Goal: Task Accomplishment & Management: Complete application form

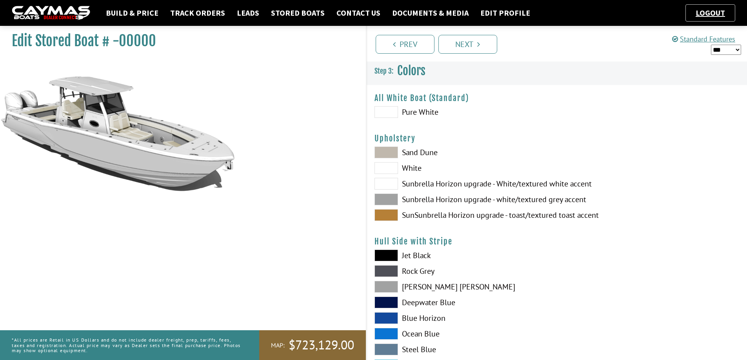
scroll to position [869, 0]
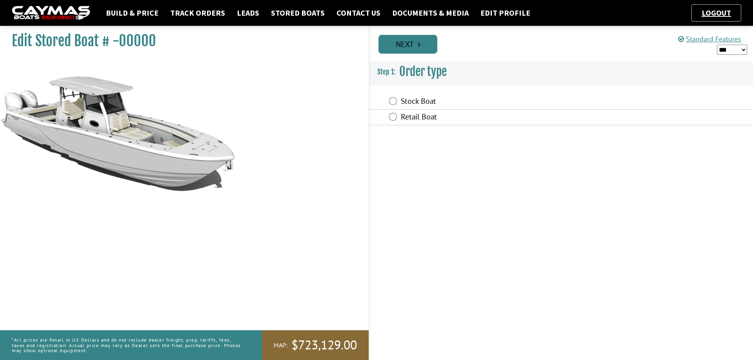
click at [408, 42] on link "Next" at bounding box center [407, 44] width 59 height 19
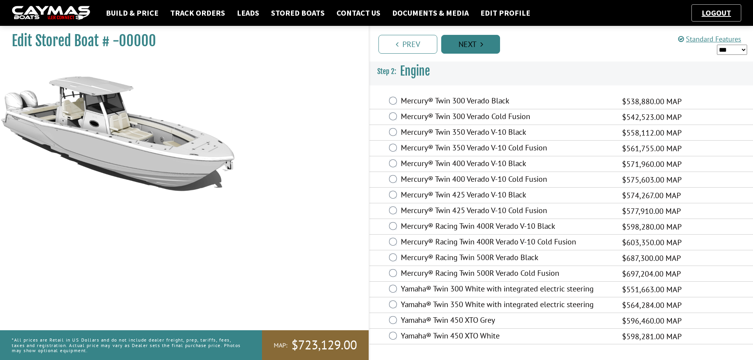
click at [465, 47] on link "Next" at bounding box center [470, 44] width 59 height 19
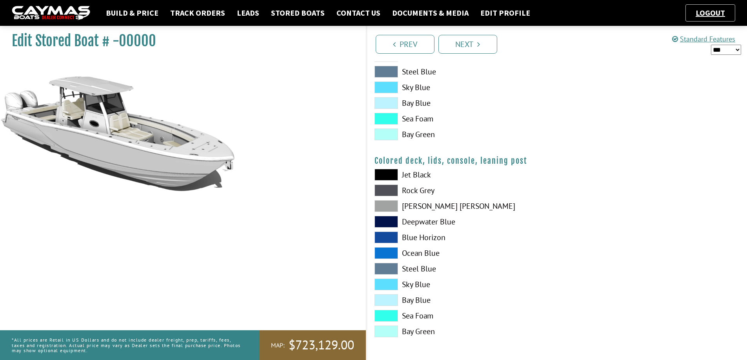
scroll to position [673, 0]
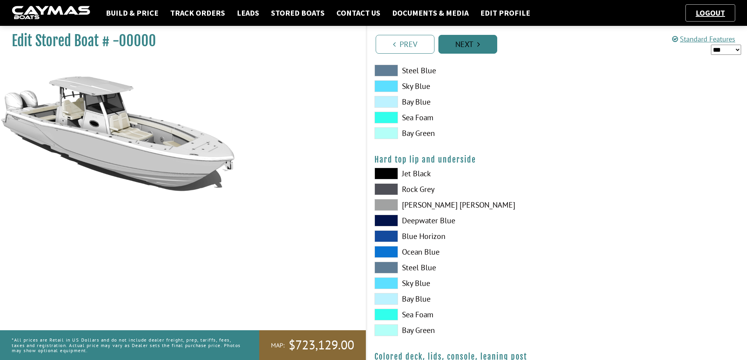
click at [457, 43] on link "Next" at bounding box center [467, 44] width 59 height 19
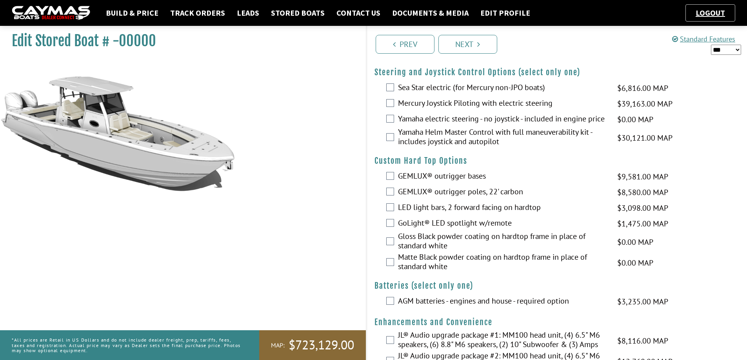
scroll to position [39, 0]
